Goal: Share content: Share content

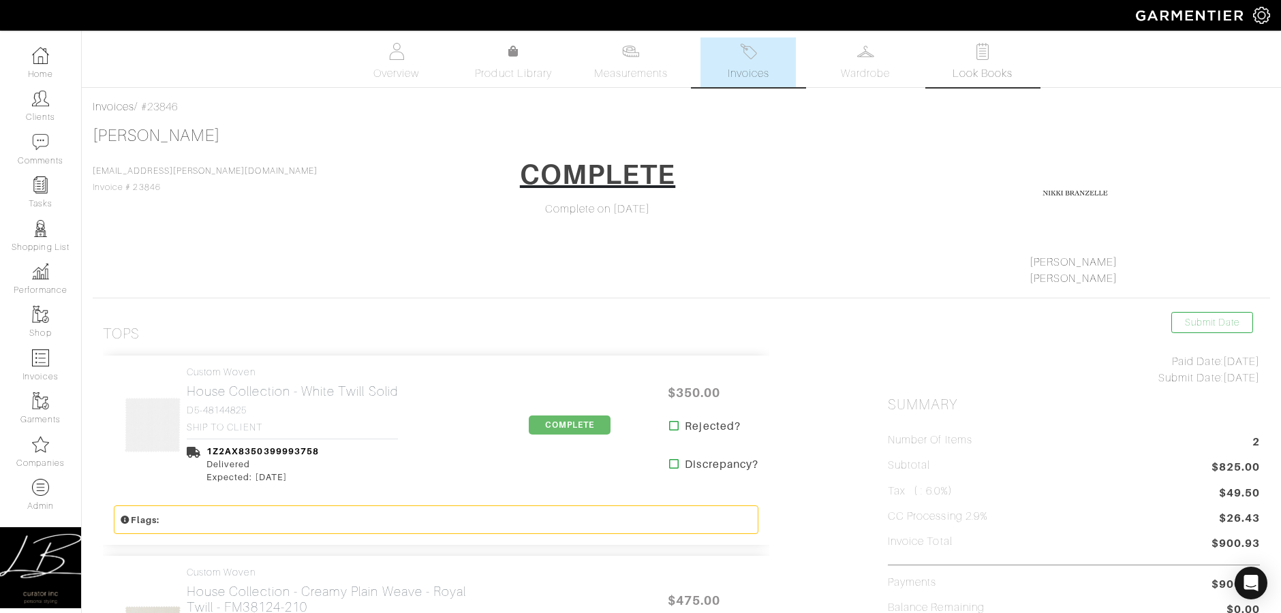
click at [993, 69] on span "Look Books" at bounding box center [982, 73] width 61 height 16
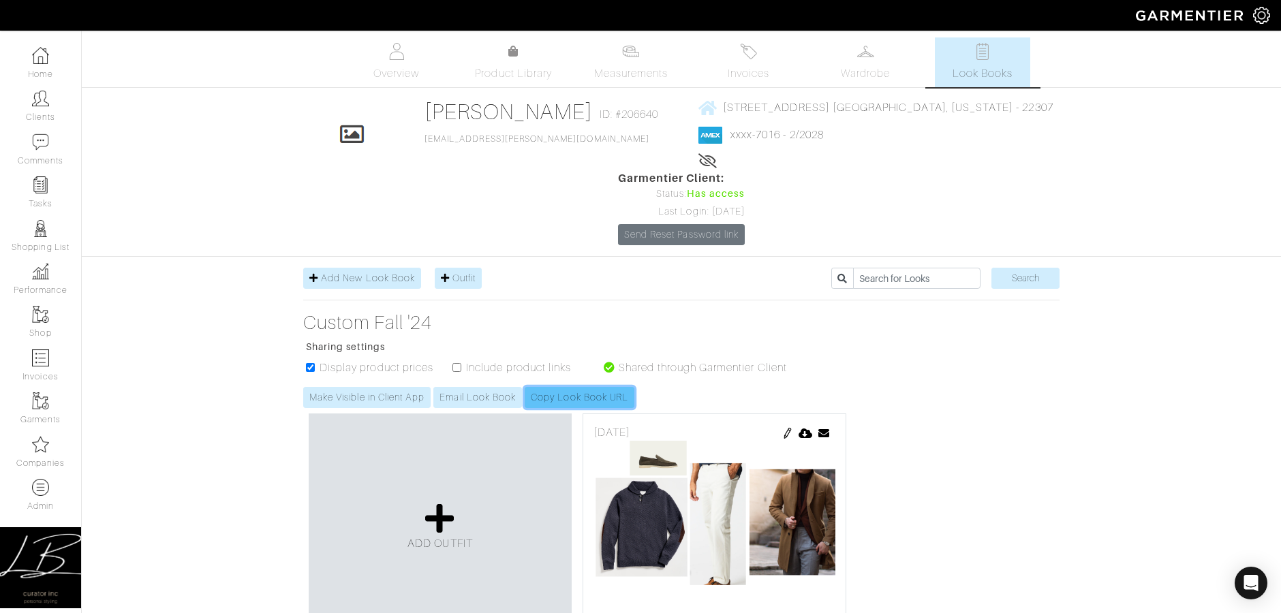
click at [559, 387] on link "Copy Look Book URL" at bounding box center [580, 397] width 110 height 21
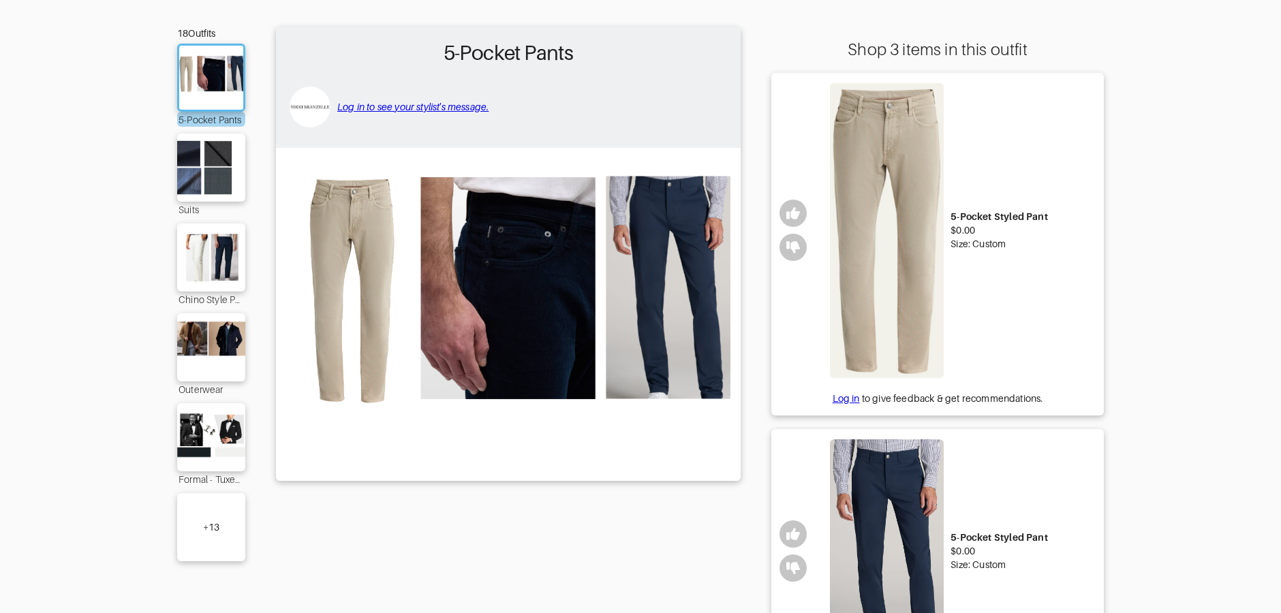
scroll to position [102, 0]
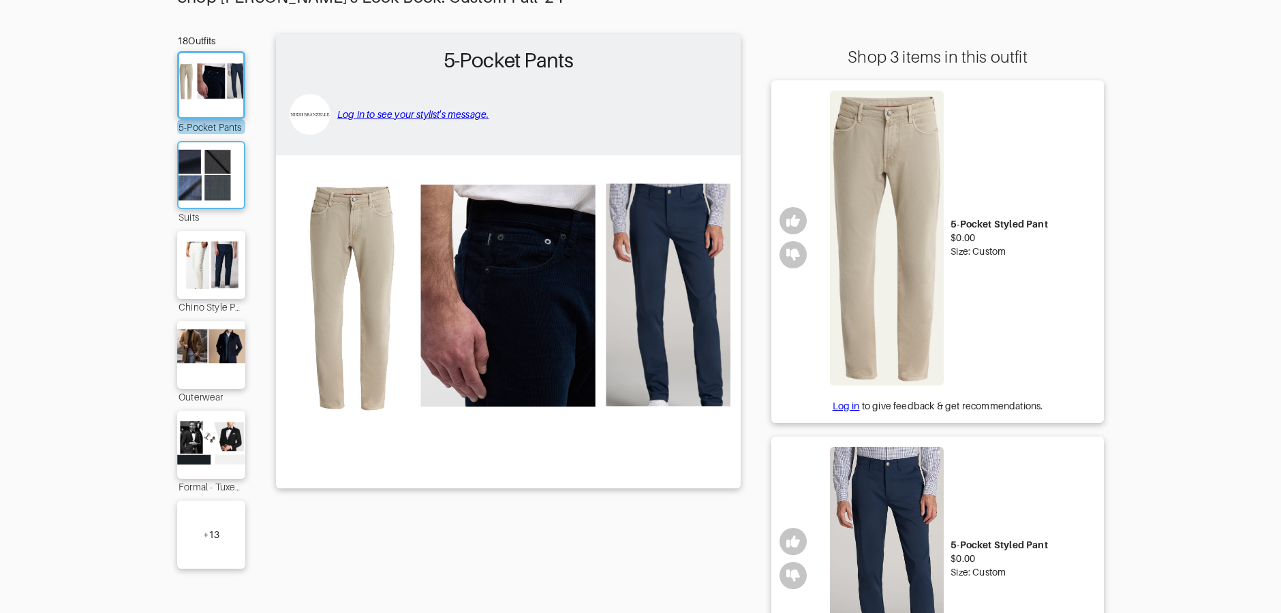
click at [212, 170] on img at bounding box center [211, 175] width 74 height 52
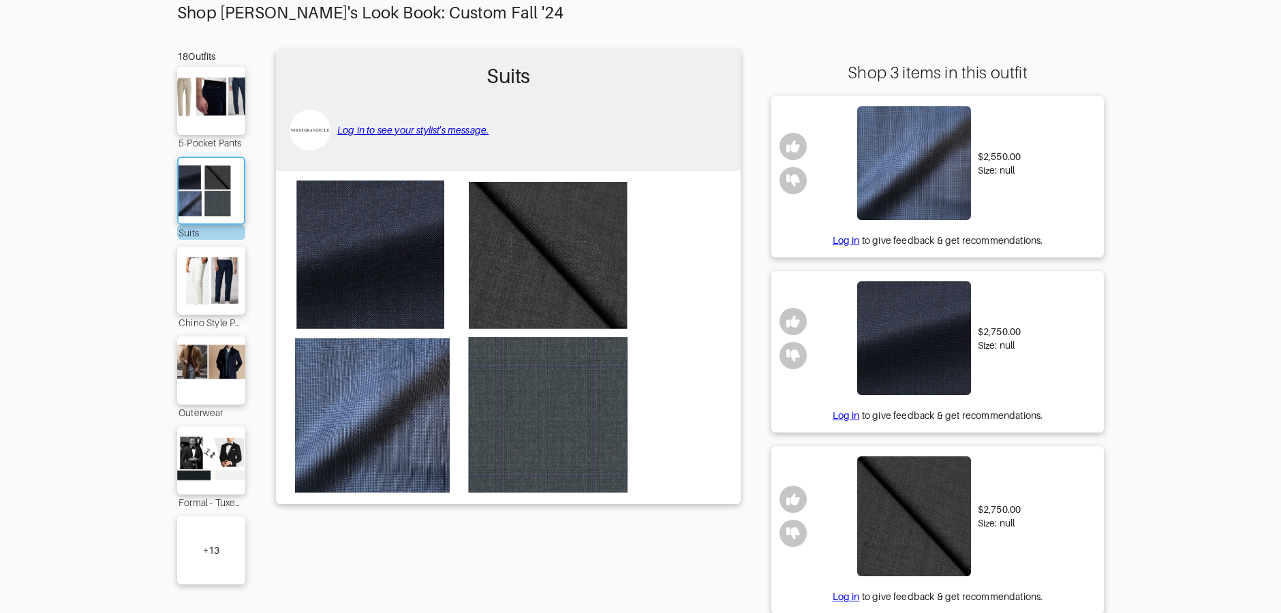
scroll to position [102, 0]
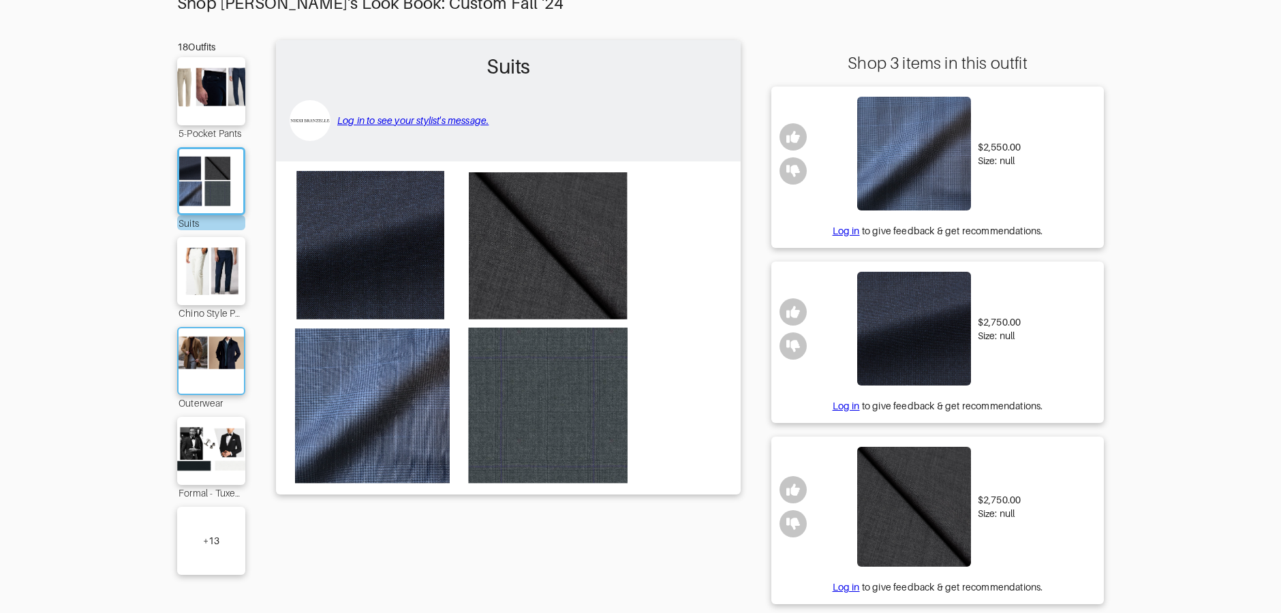
click at [209, 356] on img at bounding box center [211, 361] width 74 height 52
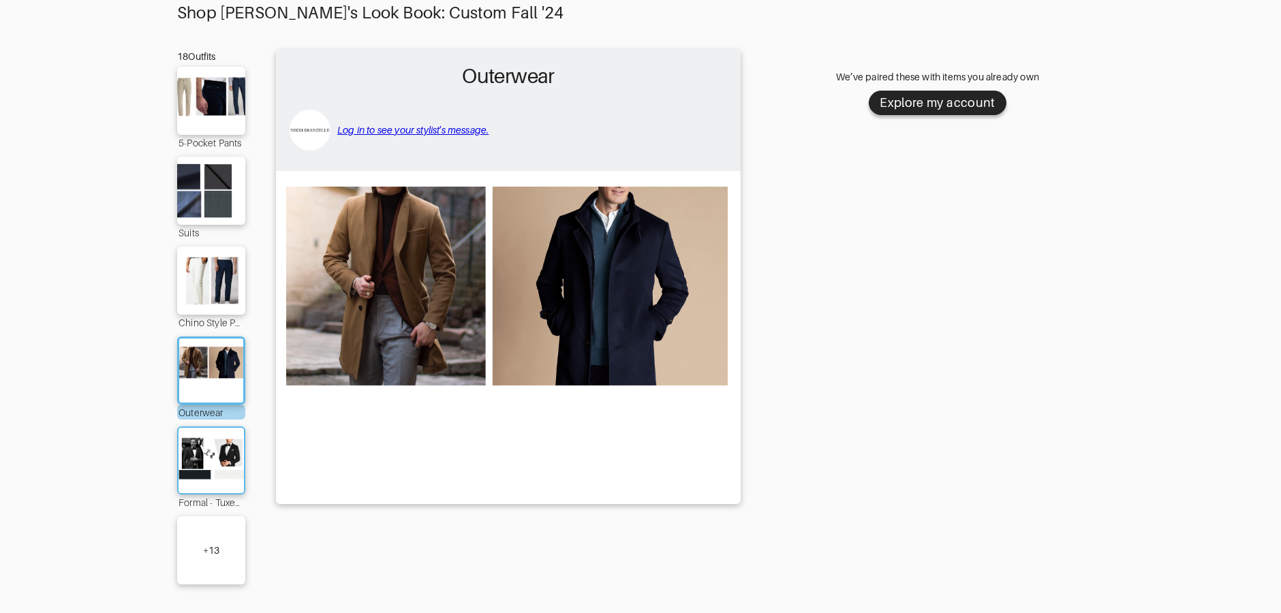
click at [208, 472] on img at bounding box center [211, 461] width 74 height 52
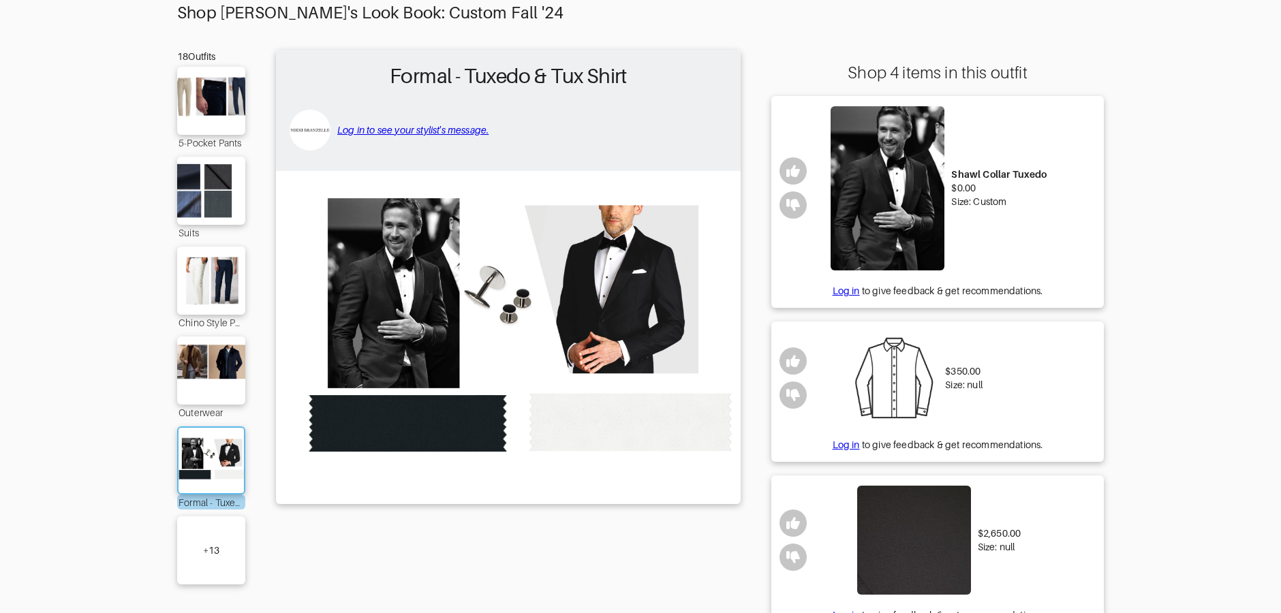
scroll to position [96, 0]
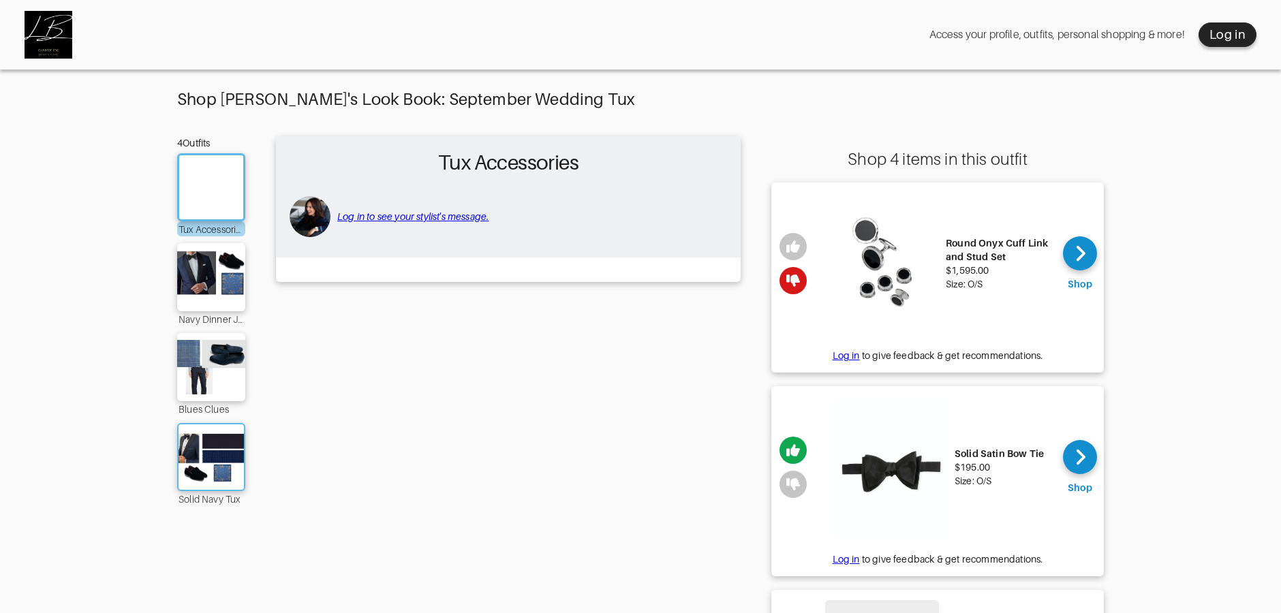
click at [200, 450] on img at bounding box center [211, 457] width 74 height 52
